Goal: Find contact information: Find contact information

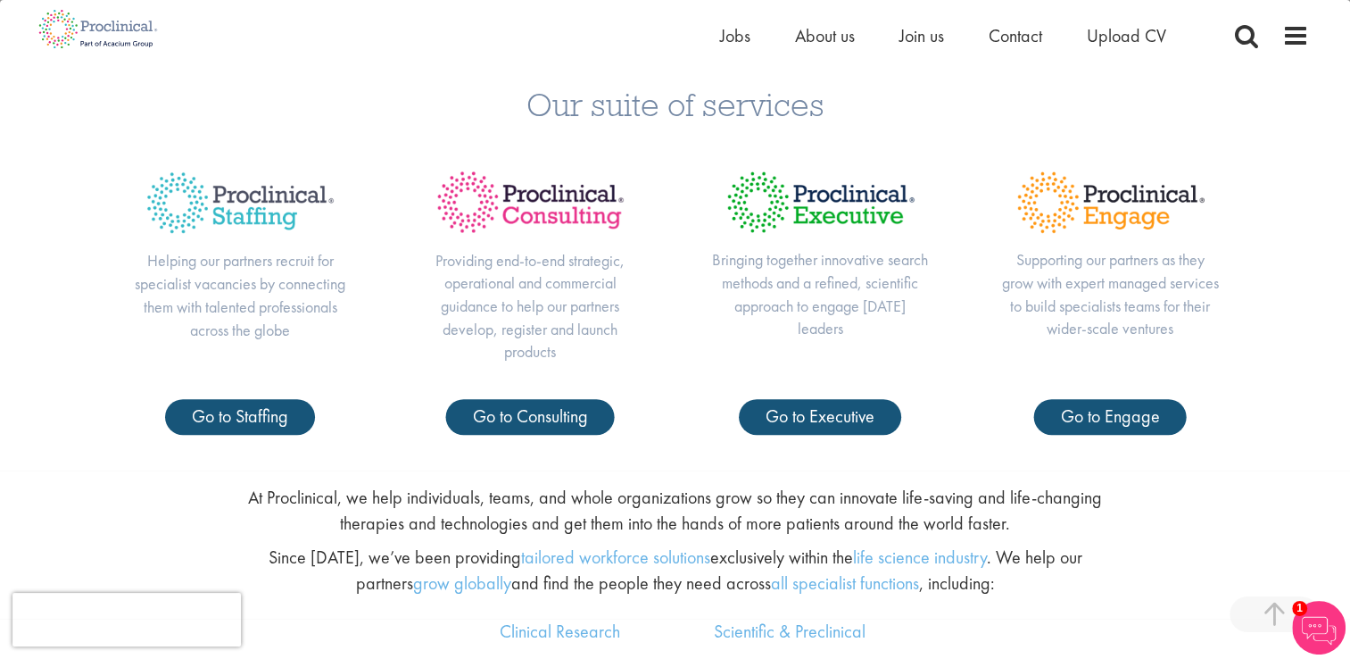
scroll to position [714, 0]
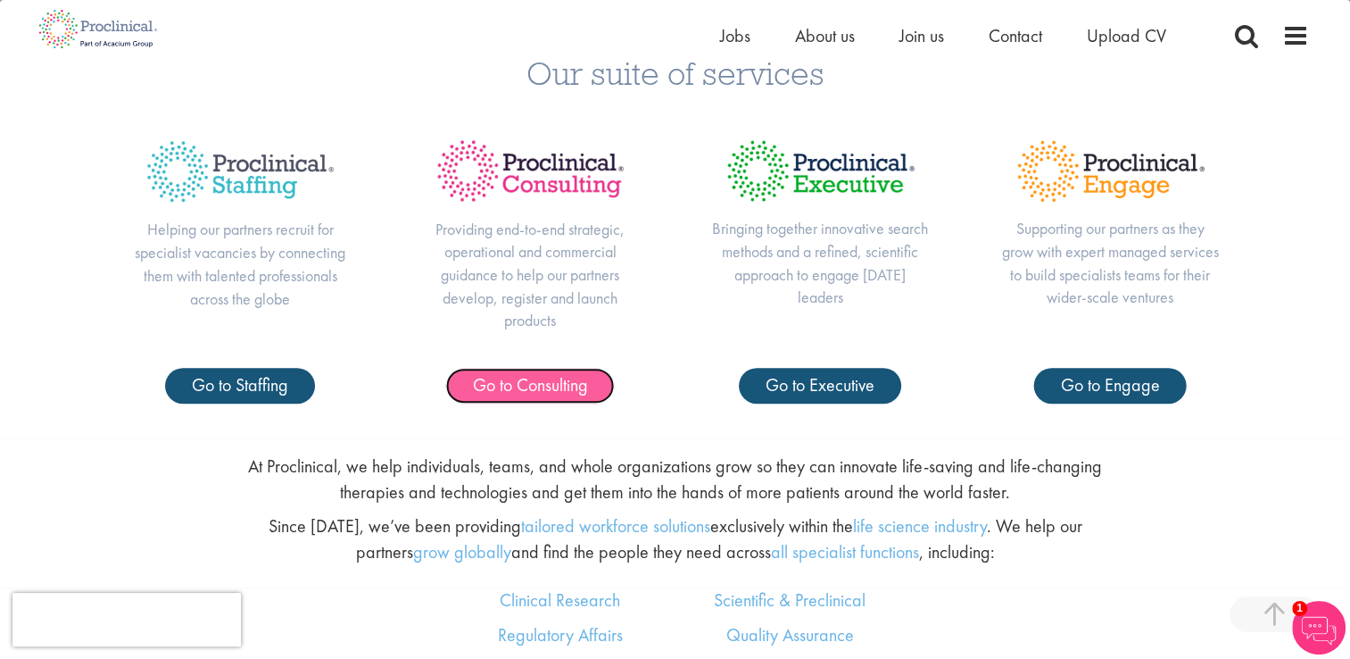
click at [539, 390] on span "Go to Consulting" at bounding box center [530, 384] width 115 height 23
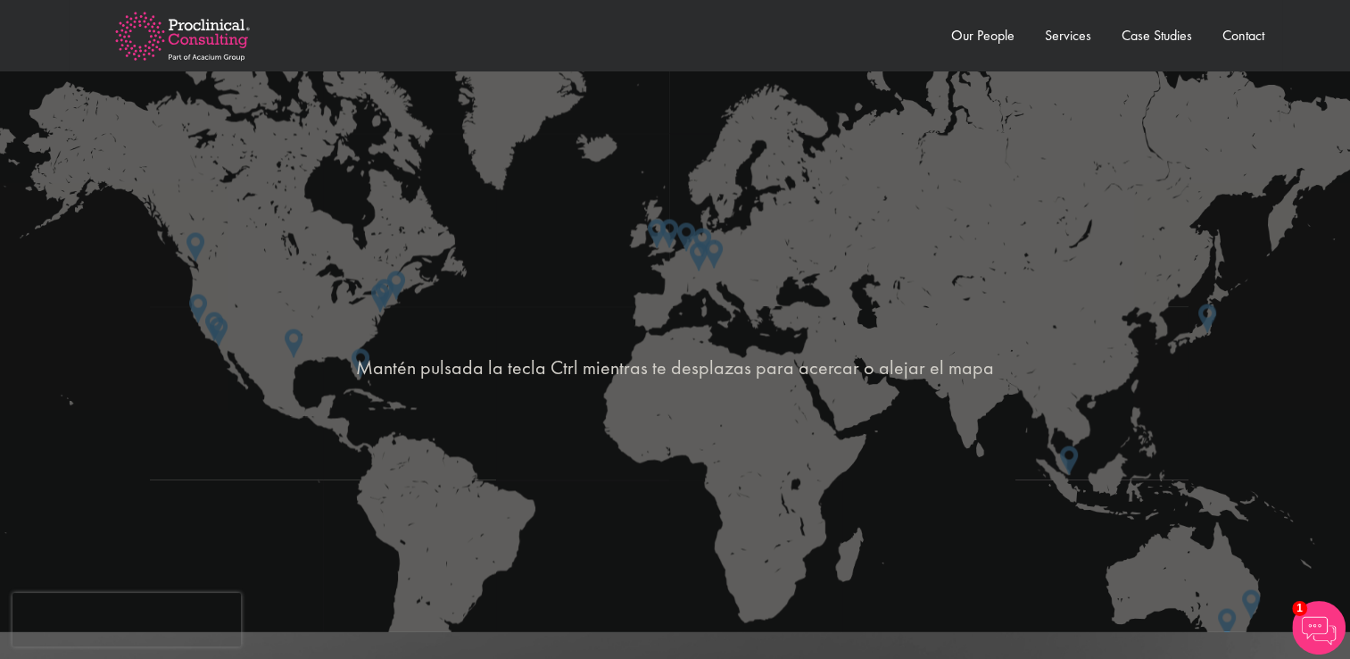
scroll to position [3123, 0]
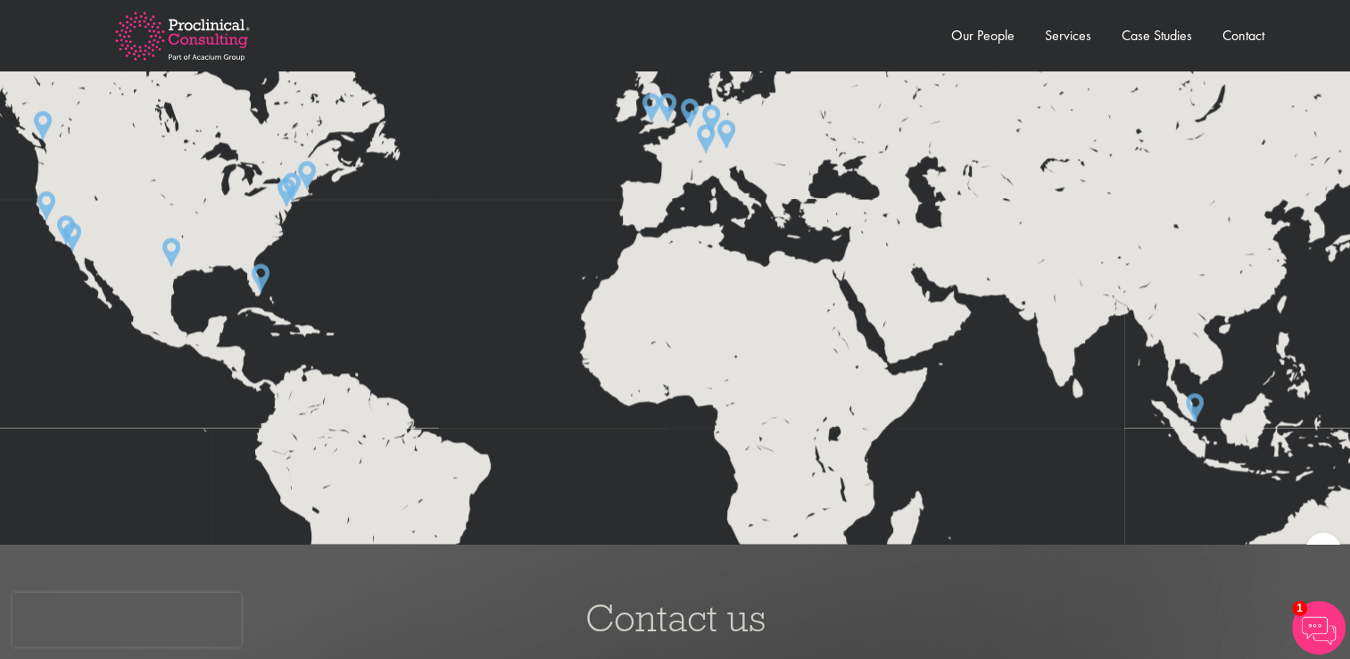
click at [1193, 402] on img at bounding box center [1195, 407] width 18 height 29
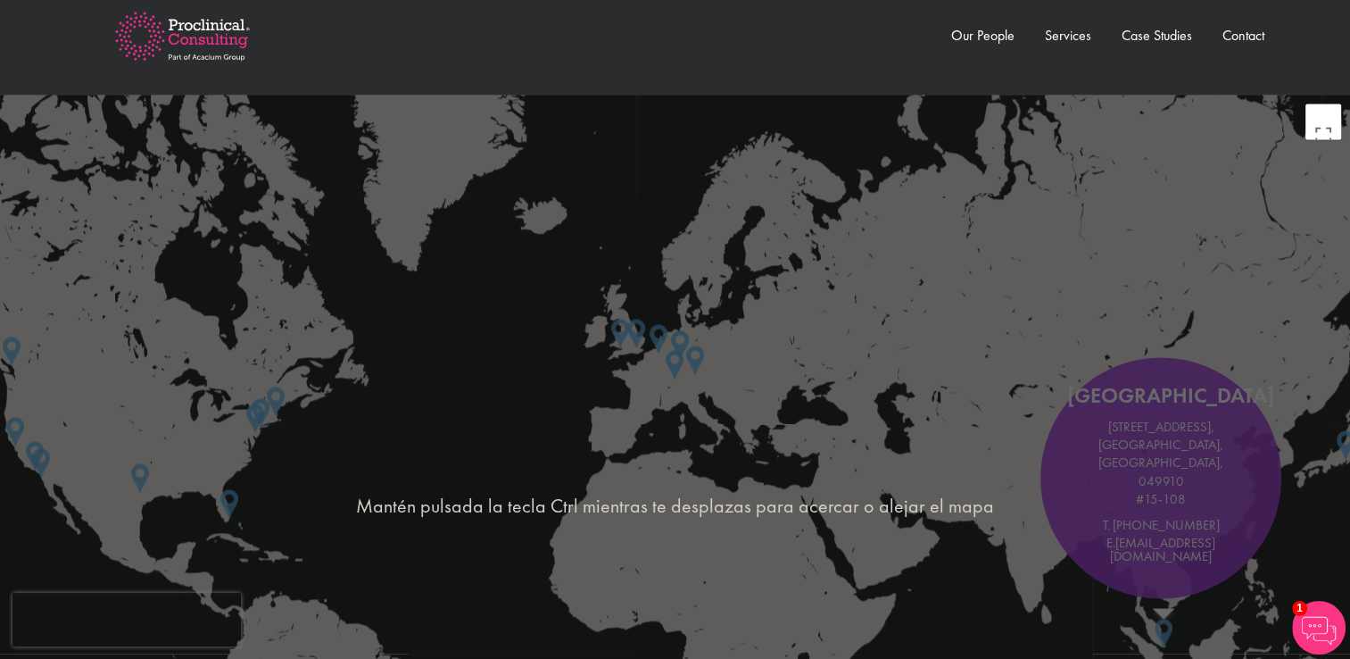
scroll to position [2856, 0]
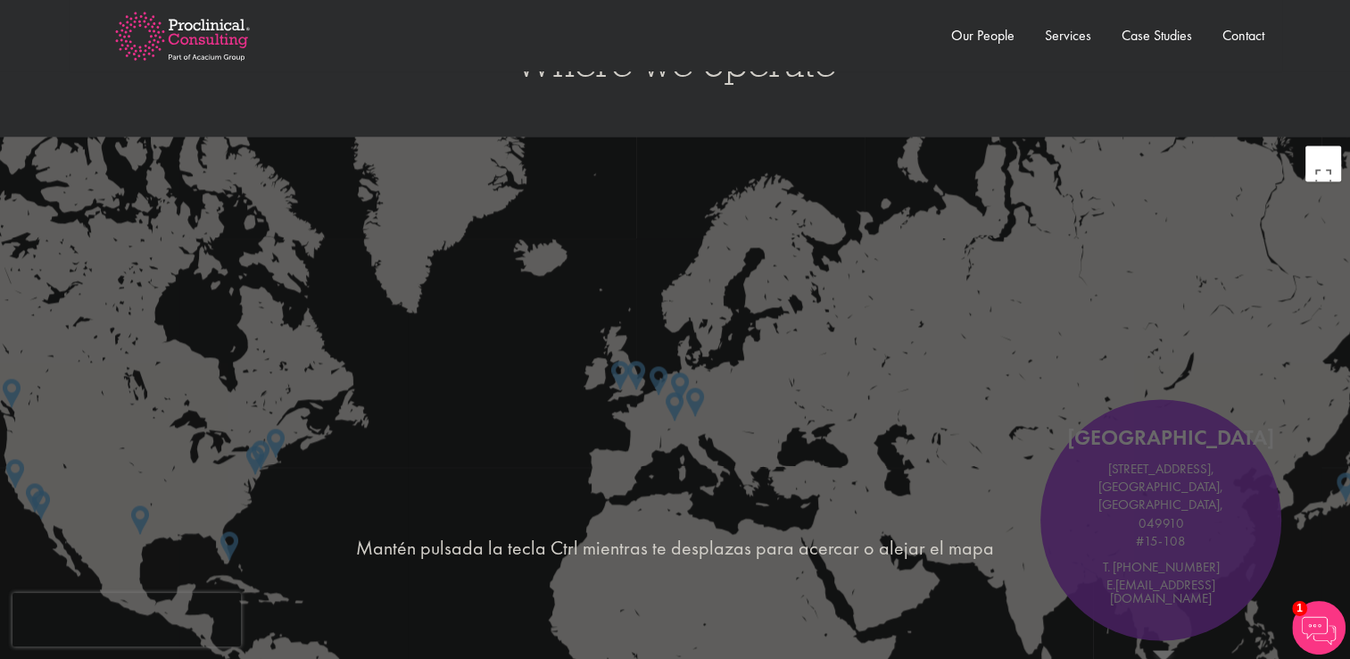
click at [1331, 423] on div "Para desplazarte, pulsa las teclas [PERSON_NAME]. [GEOGRAPHIC_DATA][STREET_ADDR…" at bounding box center [675, 547] width 1350 height 821
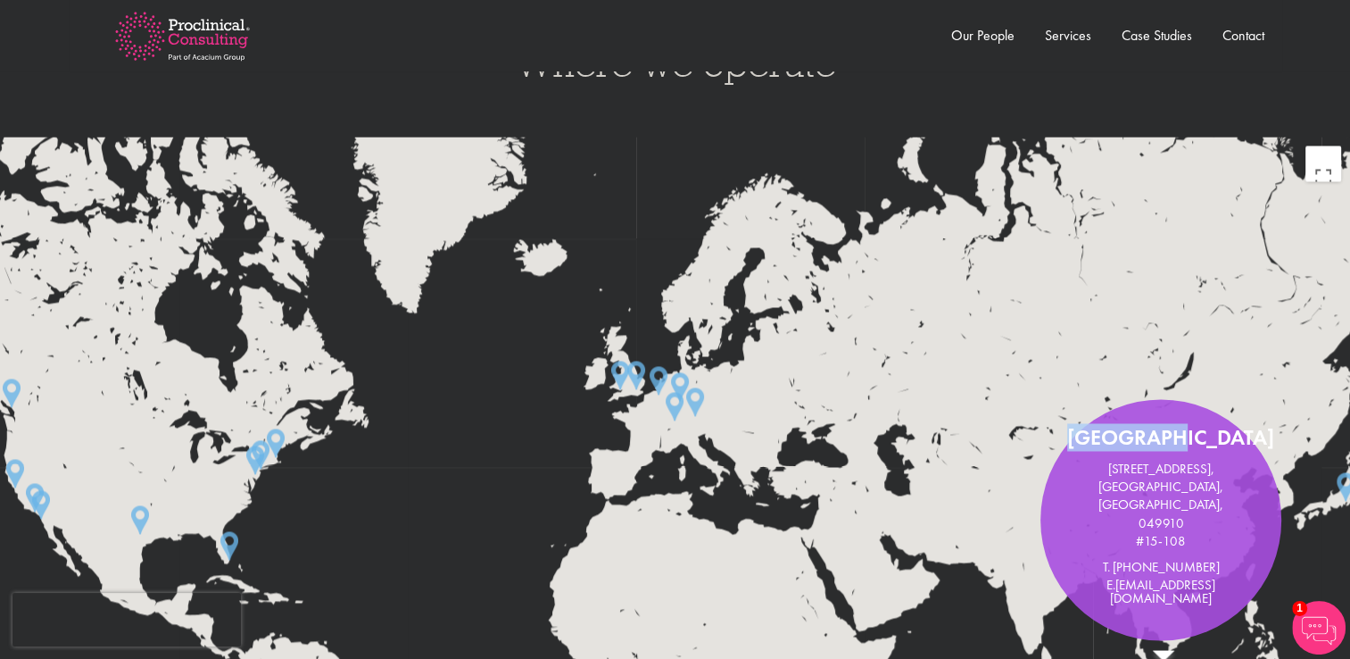
drag, startPoint x: 1285, startPoint y: 410, endPoint x: 1043, endPoint y: 341, distance: 251.6
click at [1043, 341] on div "Singapore 9 Battery Road, MYP Centre, Singapore, 049910 #15-108 T. +65 3159 129…" at bounding box center [675, 547] width 1350 height 821
